Goal: Information Seeking & Learning: Learn about a topic

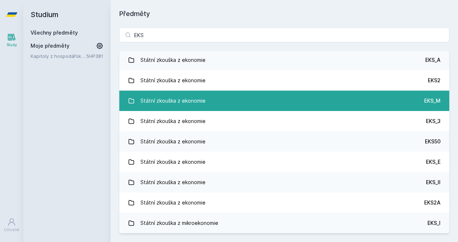
scroll to position [21, 0]
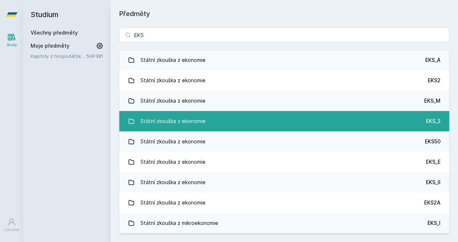
type input "EKS"
click at [222, 120] on link "Státní zkouška z ekonomie EKS_3" at bounding box center [284, 121] width 330 height 20
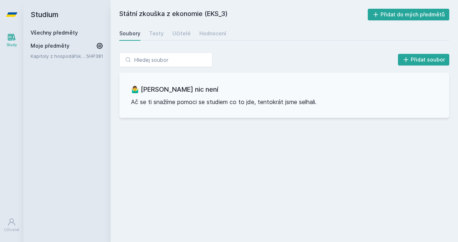
click at [129, 33] on div "Soubory" at bounding box center [129, 33] width 21 height 7
click at [133, 36] on div "Soubory" at bounding box center [129, 33] width 21 height 7
click at [150, 57] on input "search" at bounding box center [165, 59] width 93 height 15
type input "z ekonomie"
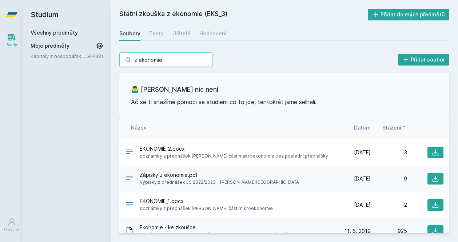
scroll to position [106, 0]
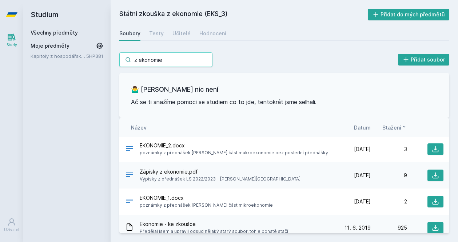
click at [150, 62] on input "z ekonomie" at bounding box center [165, 59] width 93 height 15
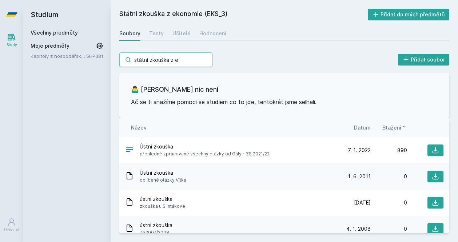
type input "státní zkouška z ek"
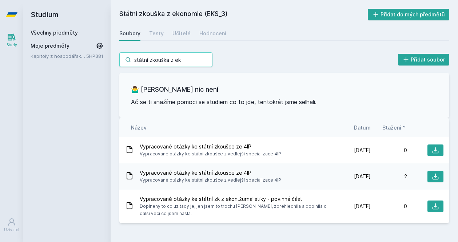
scroll to position [0, 0]
click at [206, 63] on input "státní zkouška z ek" at bounding box center [165, 59] width 93 height 15
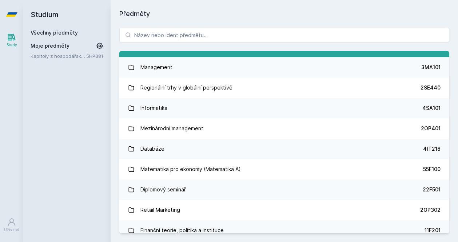
scroll to position [341, 0]
